Goal: Transaction & Acquisition: Purchase product/service

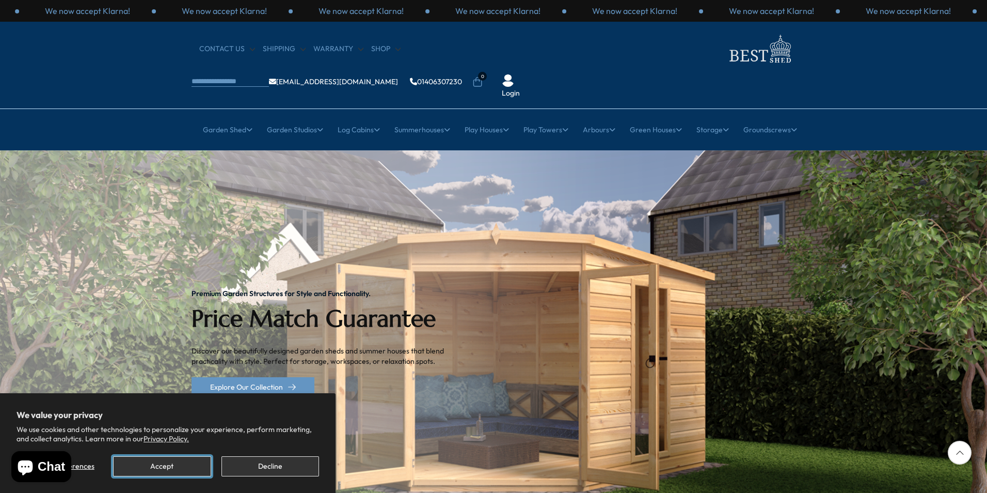
click at [178, 467] on button "Accept" at bounding box center [162, 466] width 98 height 20
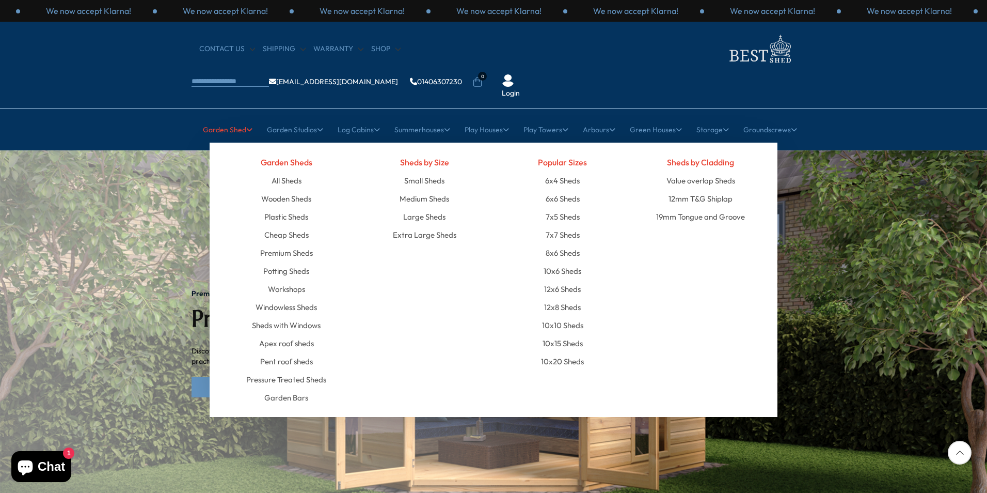
click at [232, 117] on link "Garden Shed" at bounding box center [228, 130] width 50 height 26
click at [277, 189] on link "Wooden Sheds" at bounding box center [286, 198] width 50 height 18
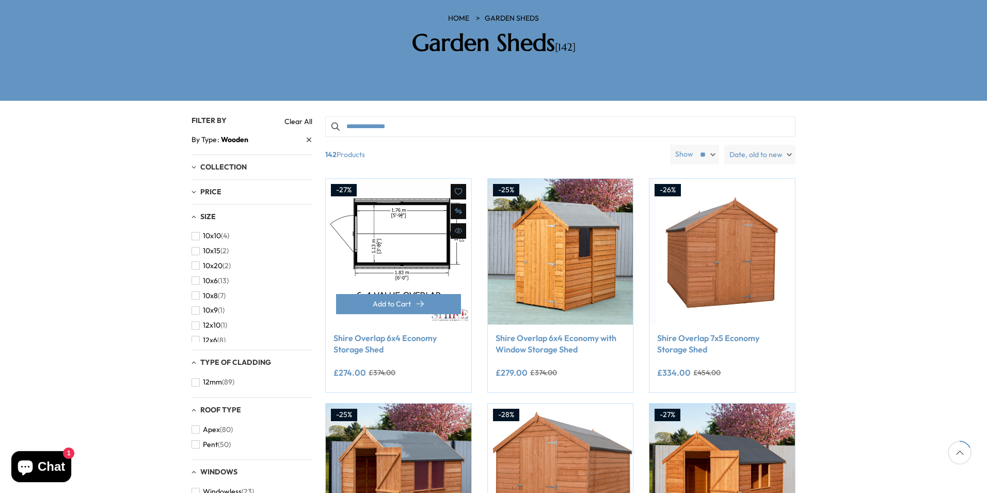
scroll to position [155, 0]
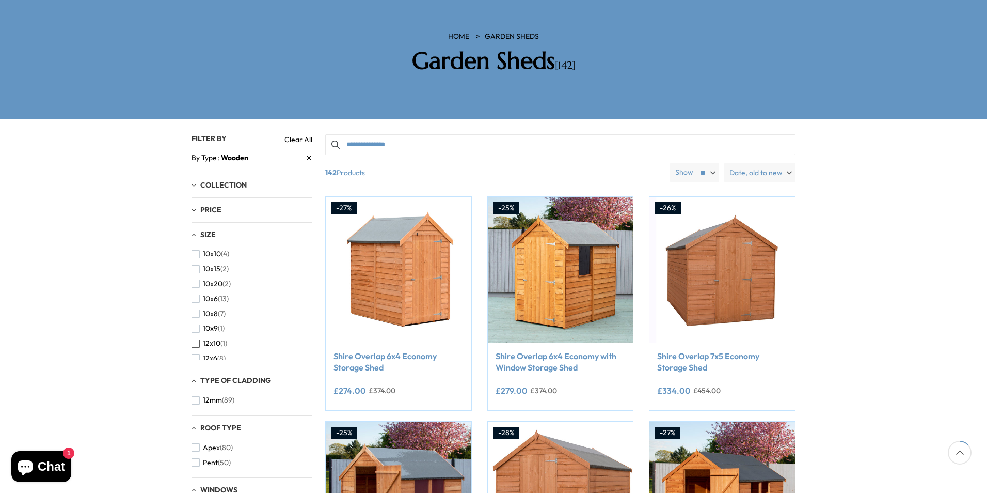
click at [196, 339] on span "button" at bounding box center [196, 343] width 8 height 8
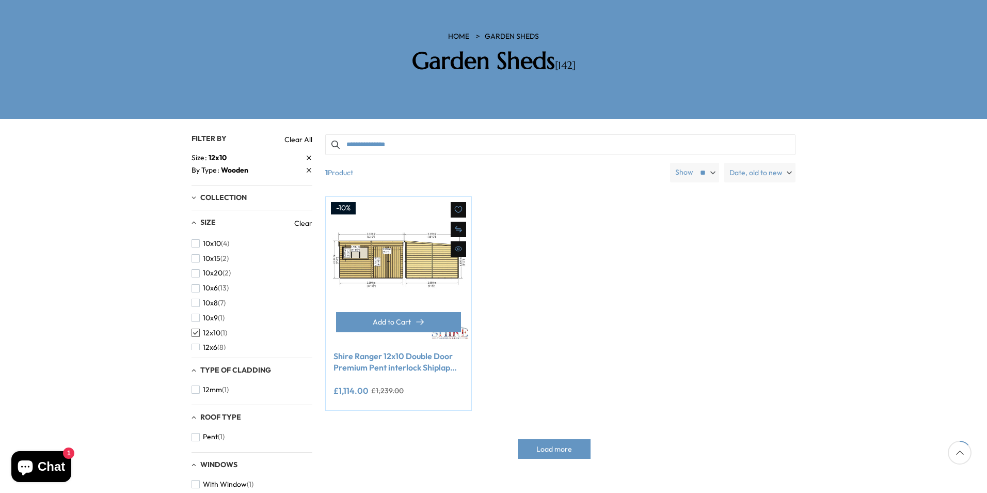
click at [410, 225] on img at bounding box center [399, 270] width 146 height 146
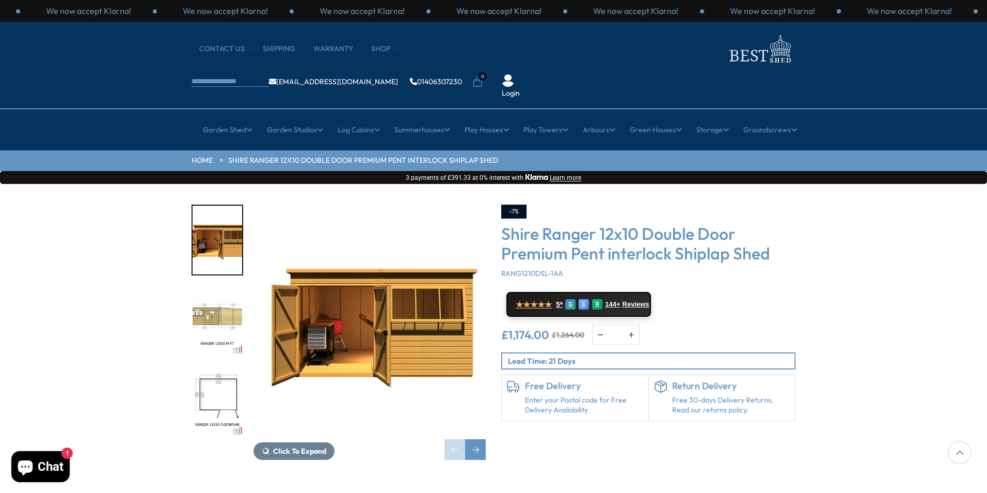
click at [221, 367] on img "3 / 12" at bounding box center [218, 401] width 50 height 69
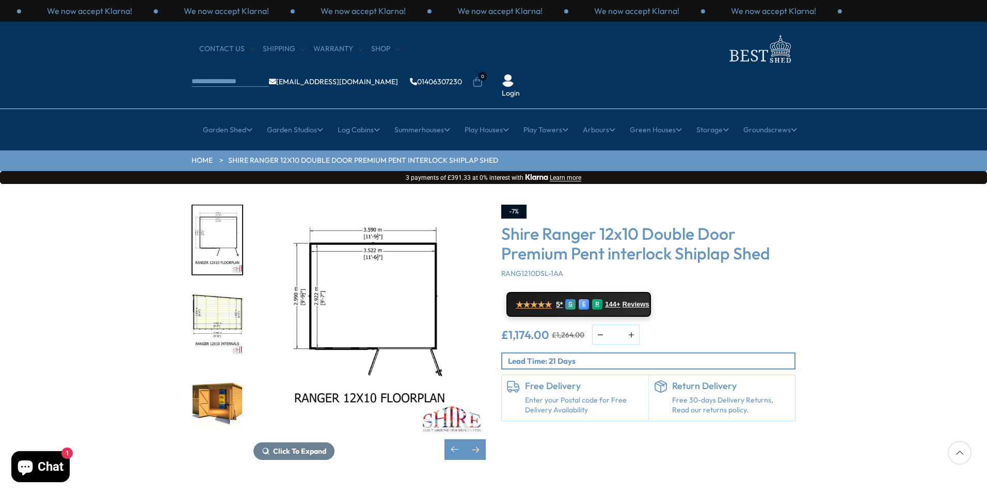
click at [364, 260] on img "3 / 12" at bounding box center [369, 320] width 232 height 232
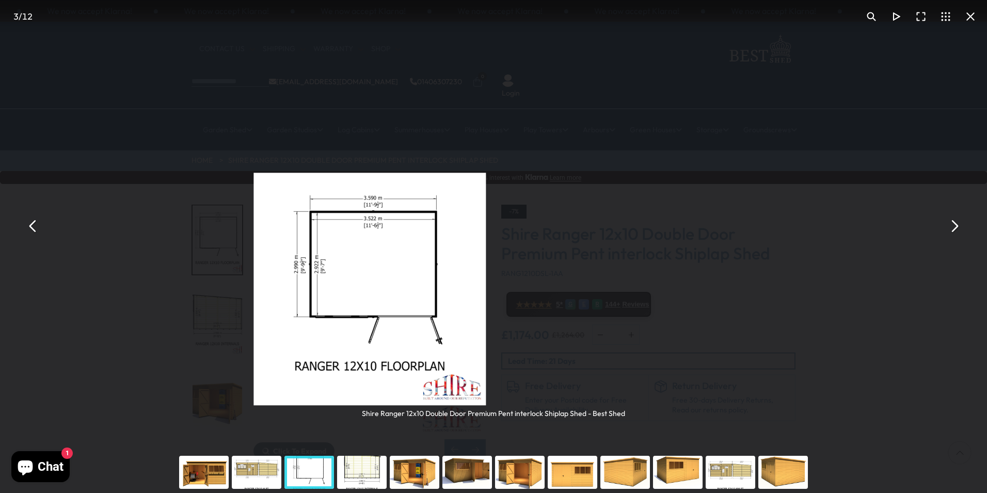
click at [364, 260] on img "You can close this modal content with the ESC key" at bounding box center [369, 288] width 232 height 232
